Goal: Transaction & Acquisition: Purchase product/service

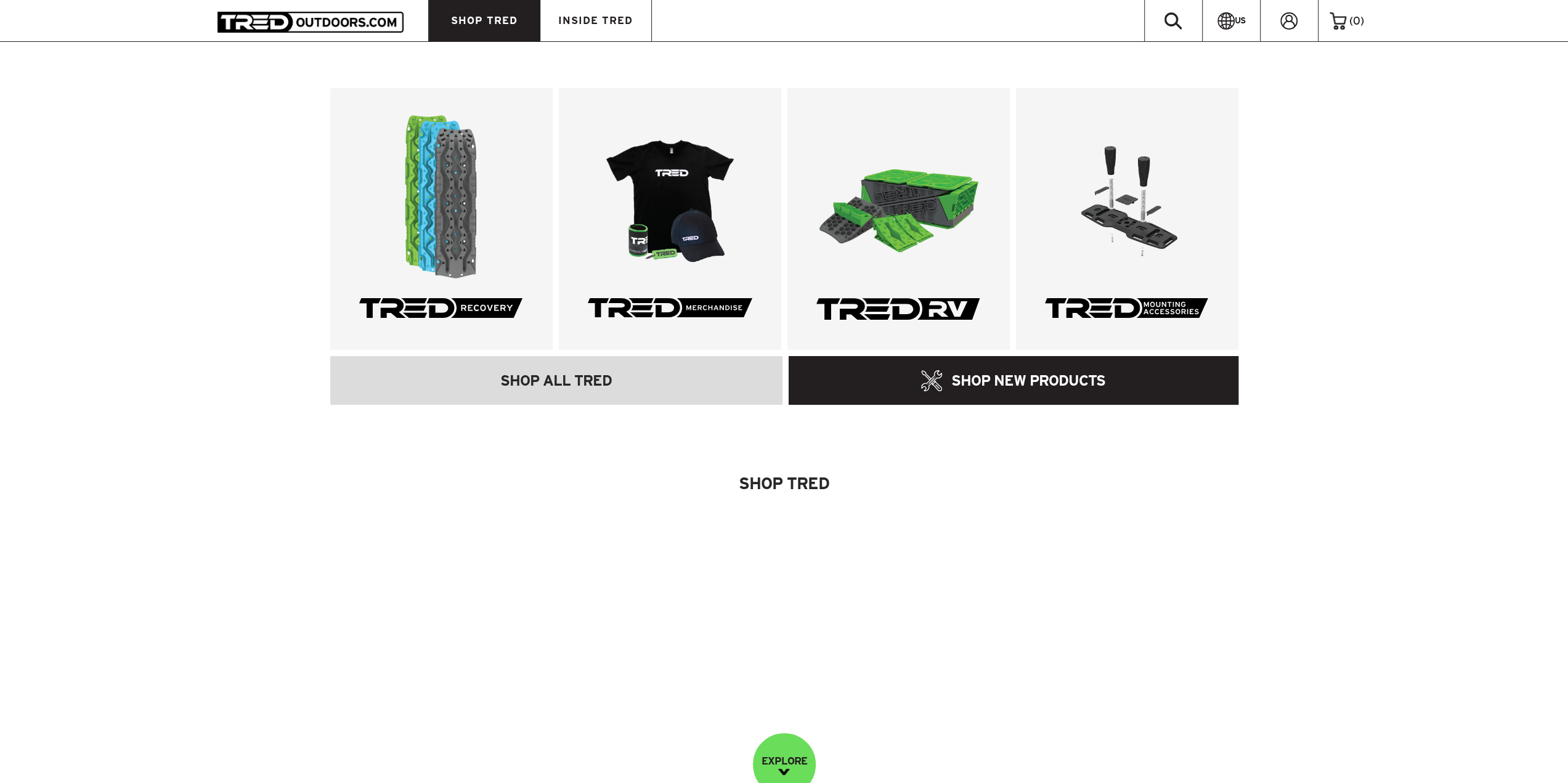
click at [488, 26] on link "SHOP TRED" at bounding box center [484, 20] width 112 height 41
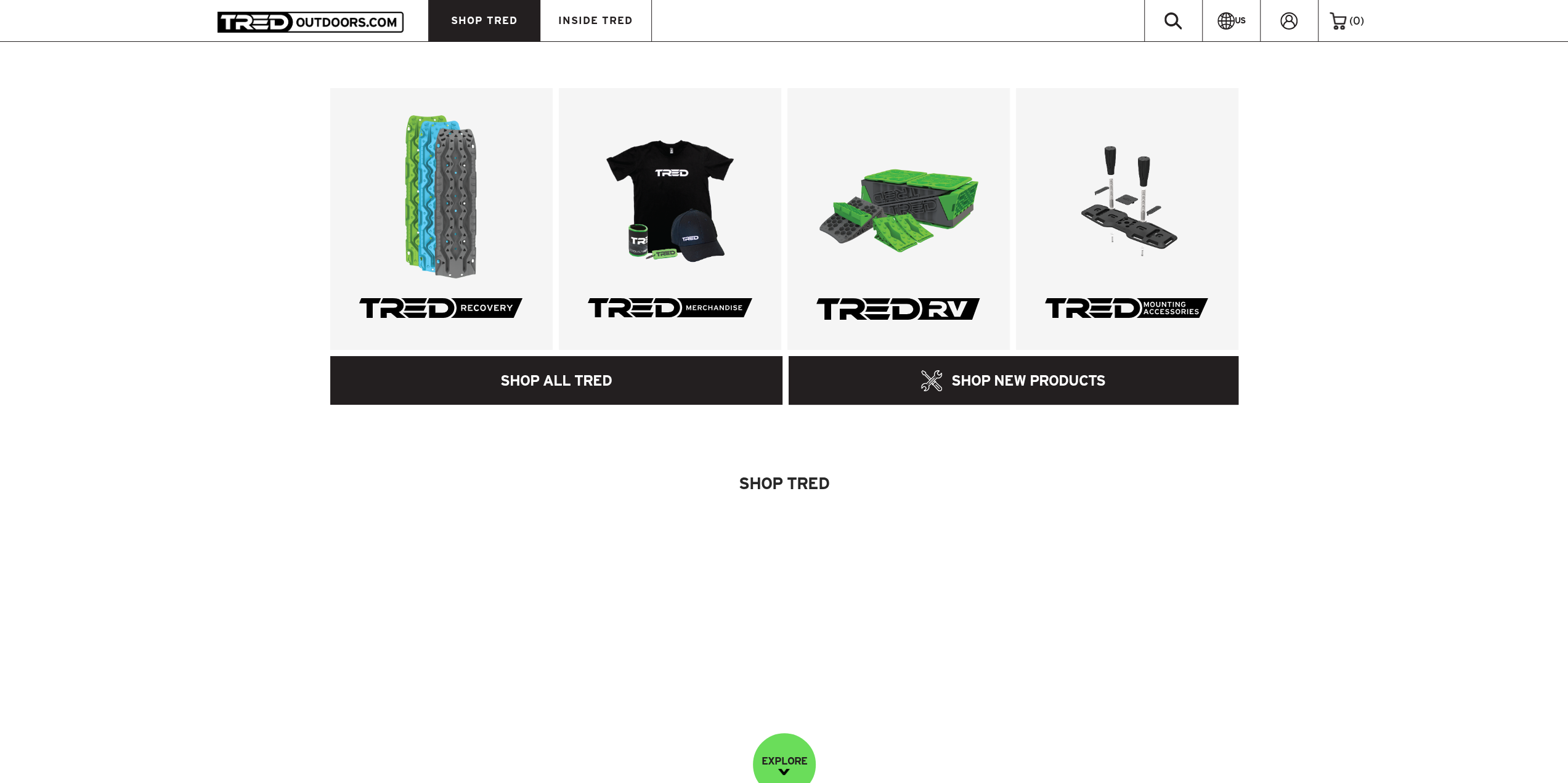
click at [474, 383] on link "SHOP ALL TRED" at bounding box center [556, 381] width 453 height 49
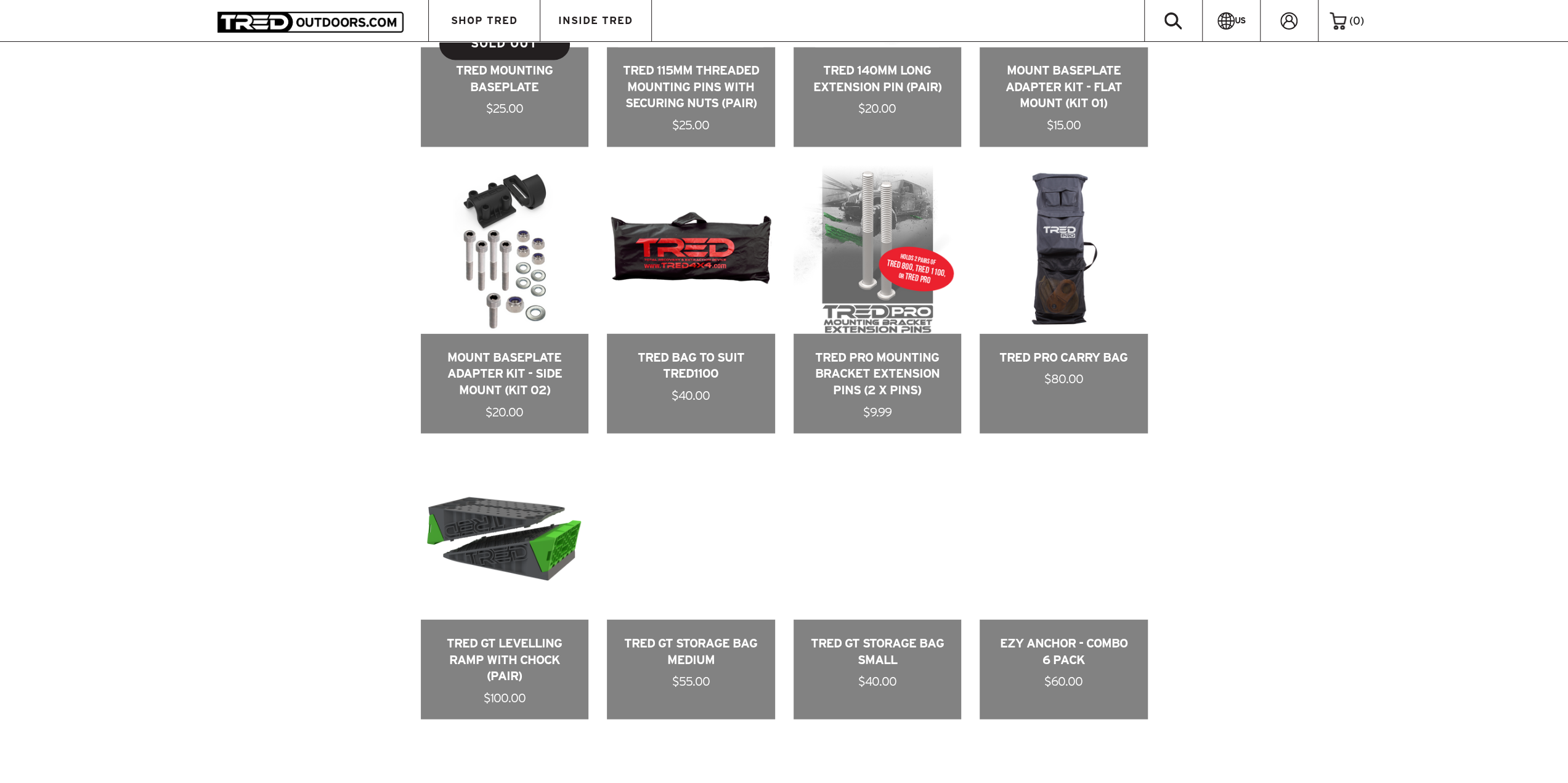
scroll to position [2341, 0]
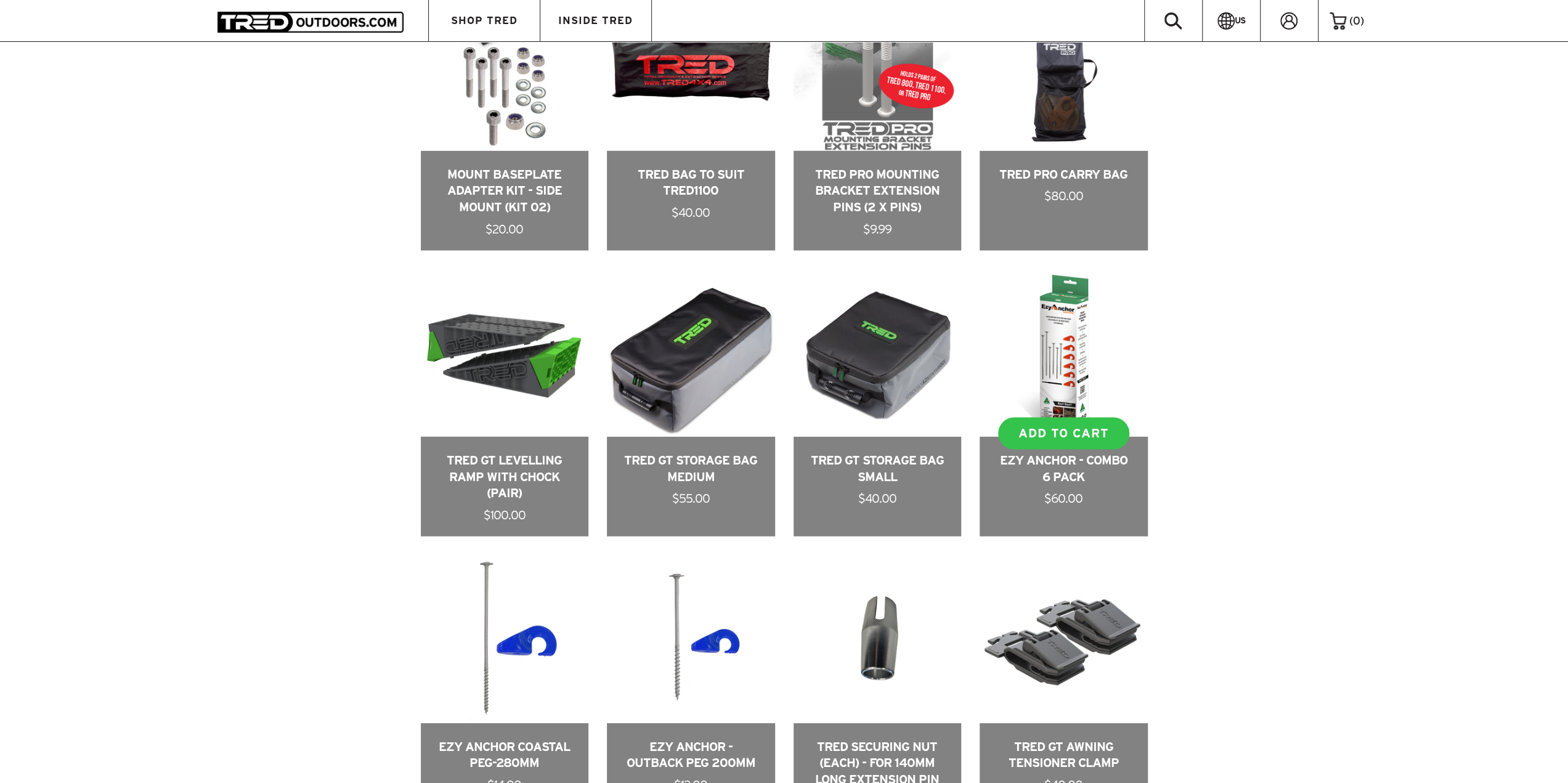
click at [1099, 352] on link at bounding box center [1063, 402] width 168 height 268
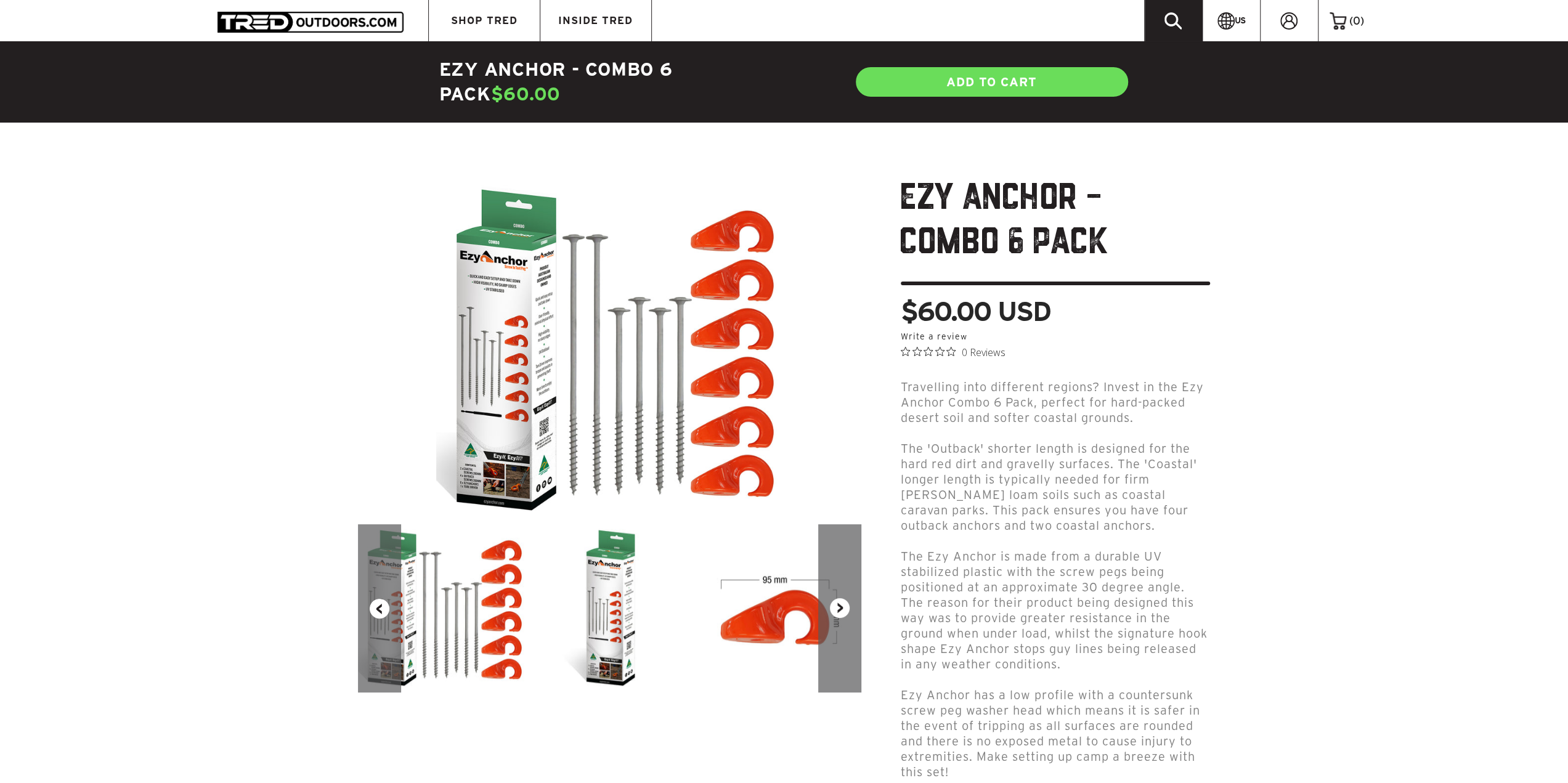
click at [1169, 19] on icon at bounding box center [1172, 21] width 18 height 18
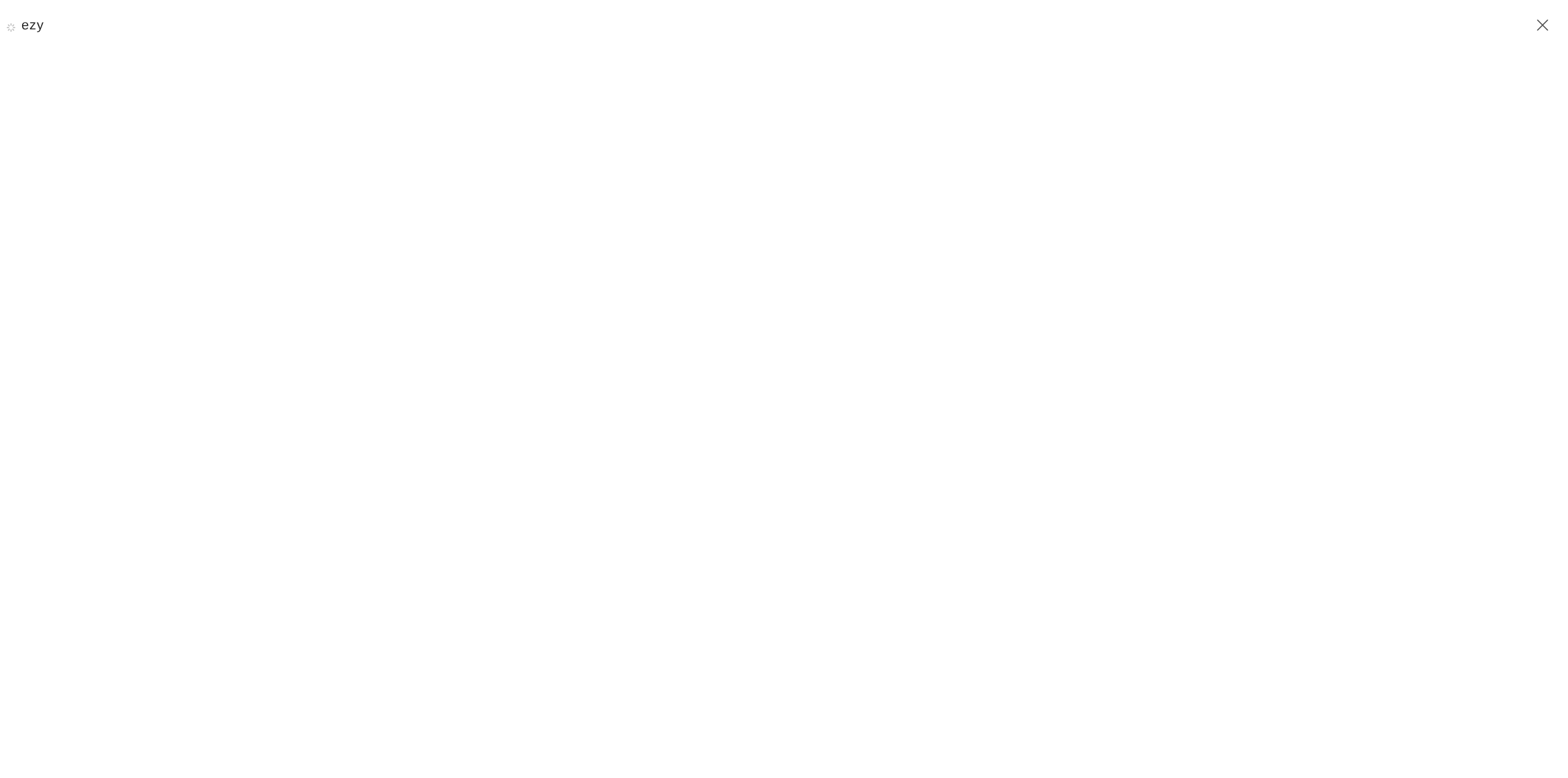
type input "ezy"
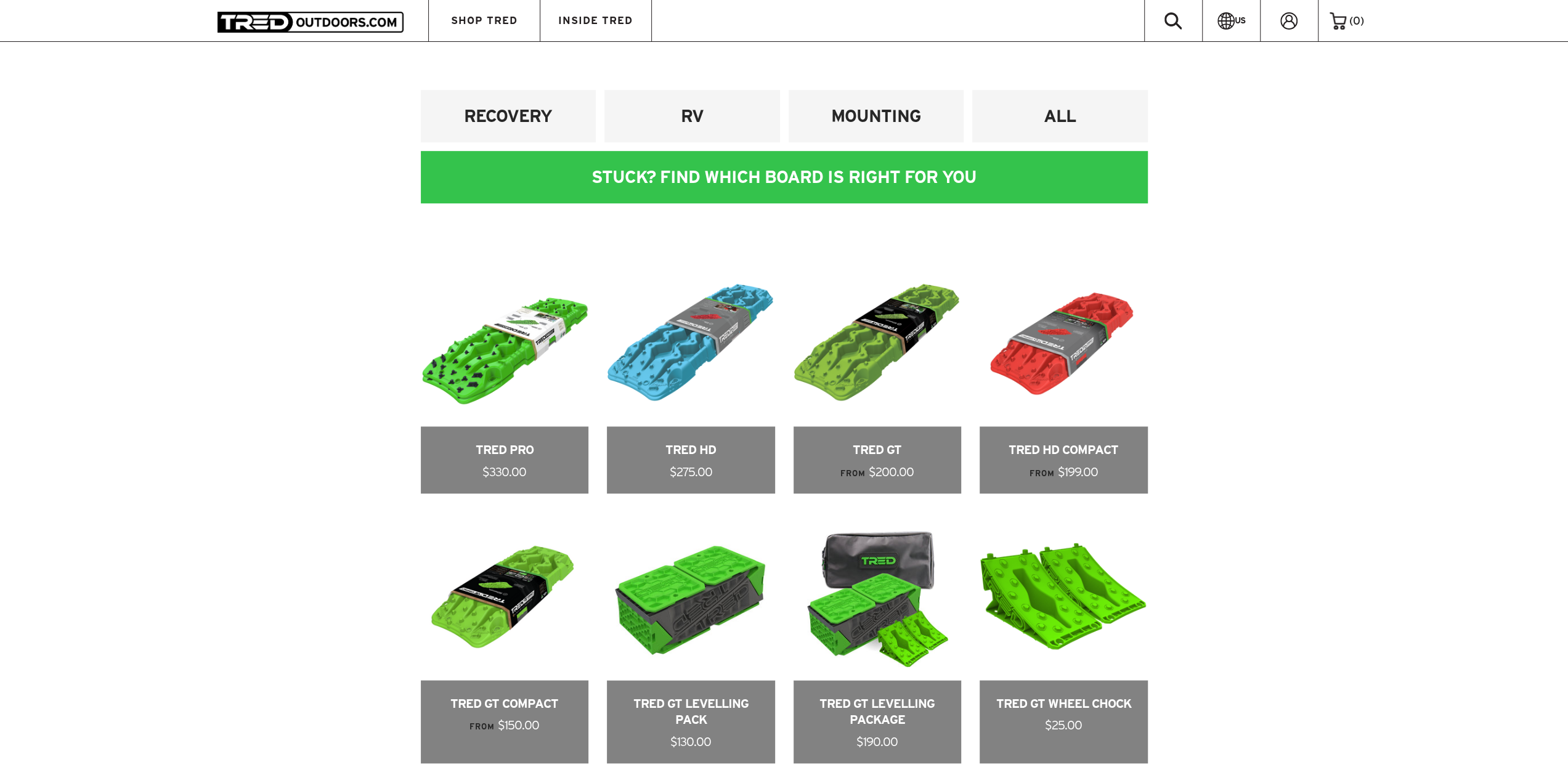
scroll to position [801, 0]
